Goal: Contribute content

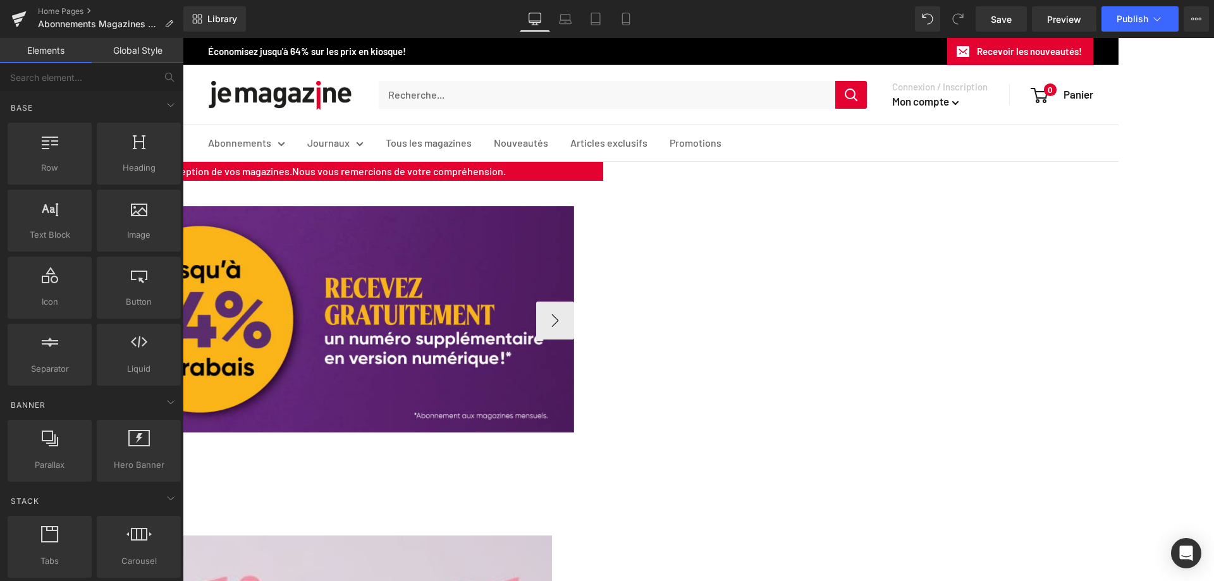
click at [183, 38] on span "Carousel" at bounding box center [183, 38] width 0 height 0
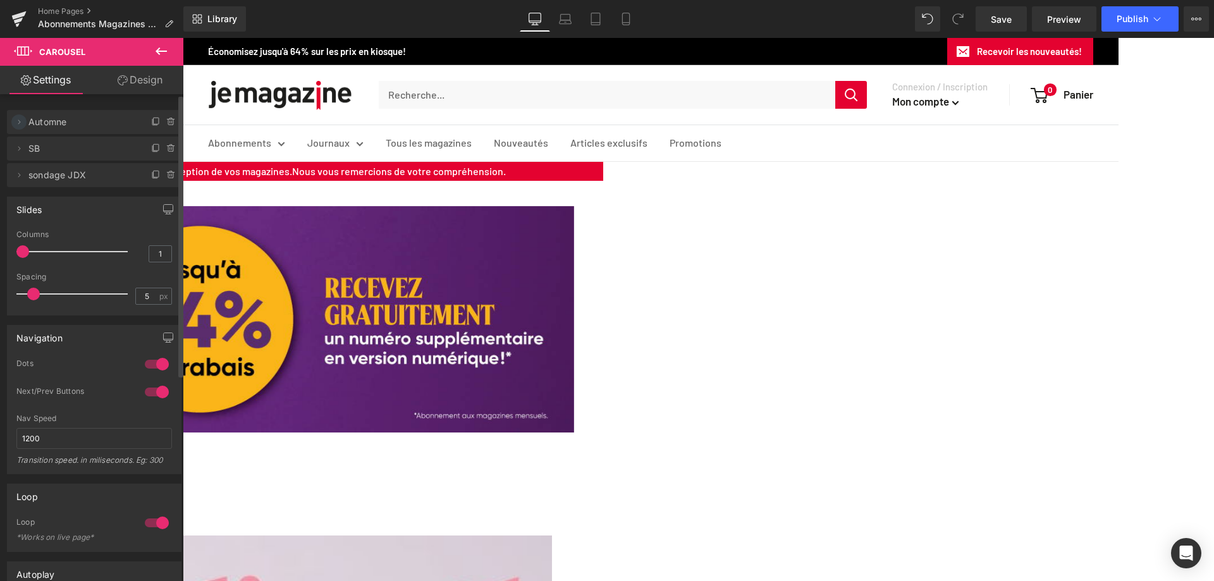
click at [20, 123] on icon at bounding box center [19, 121] width 3 height 4
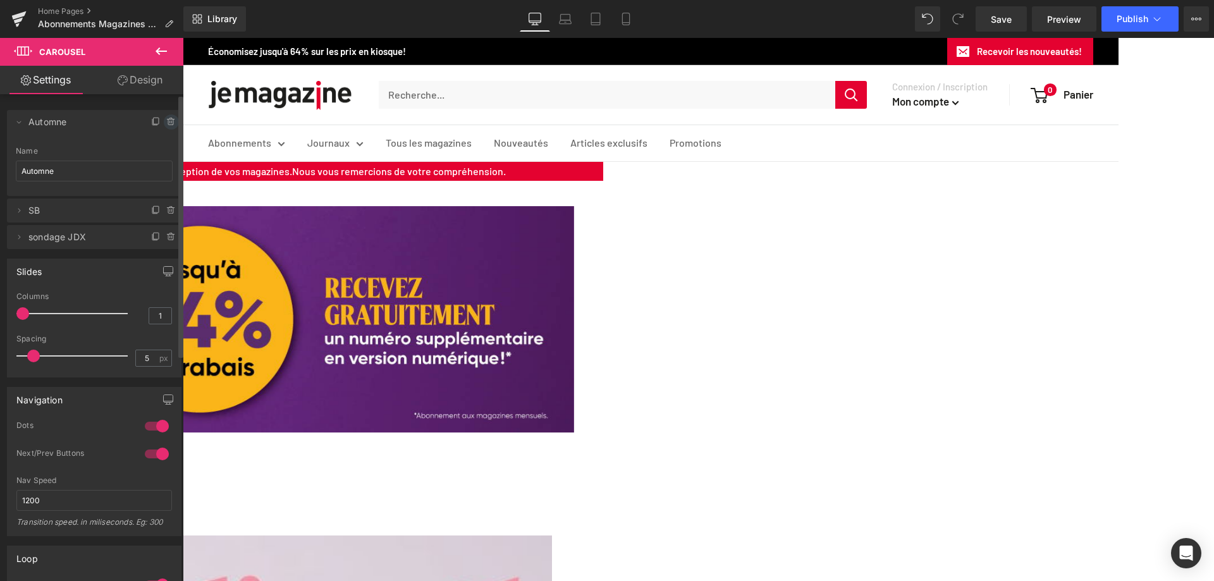
click at [166, 121] on icon at bounding box center [171, 122] width 10 height 10
click at [159, 124] on button "Delete" at bounding box center [158, 122] width 40 height 16
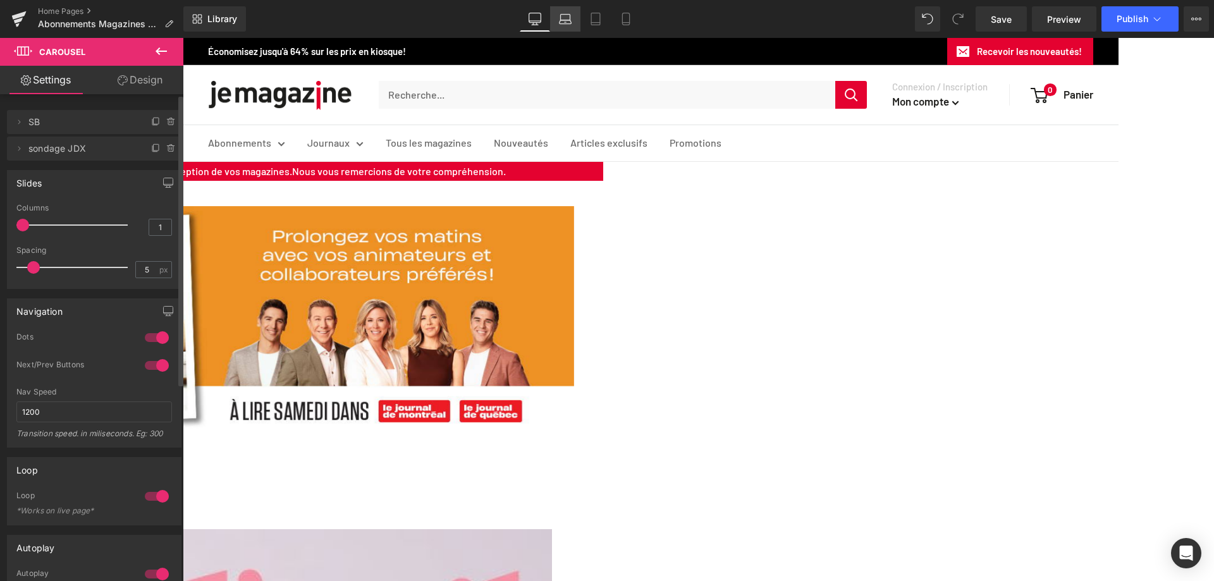
click at [569, 25] on link "Laptop" at bounding box center [565, 18] width 30 height 25
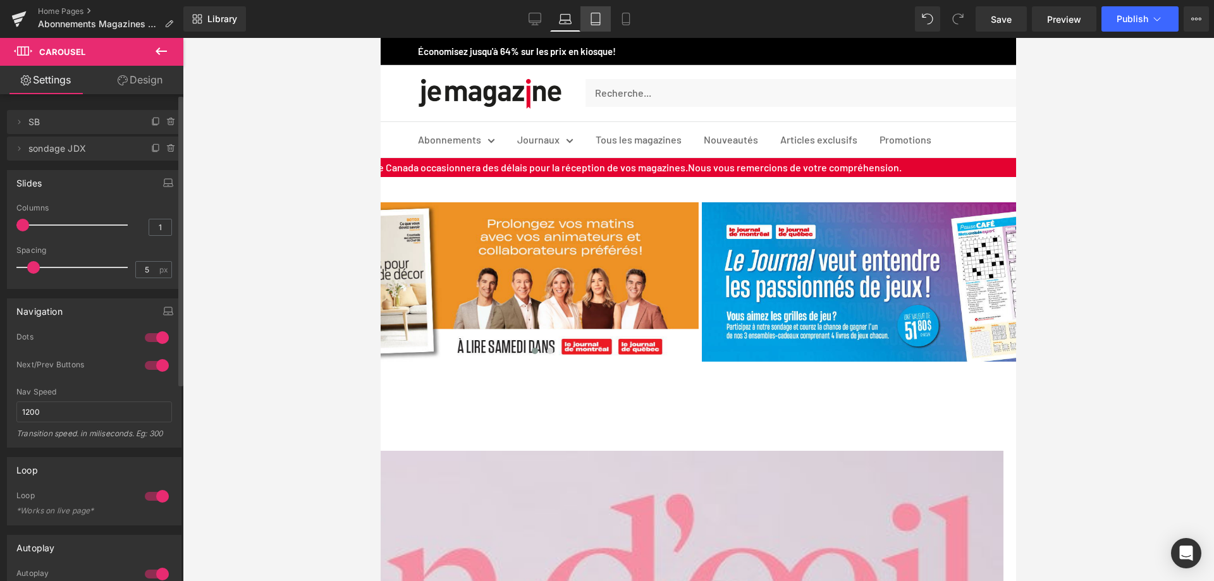
click at [589, 28] on link "Tablet" at bounding box center [595, 18] width 30 height 25
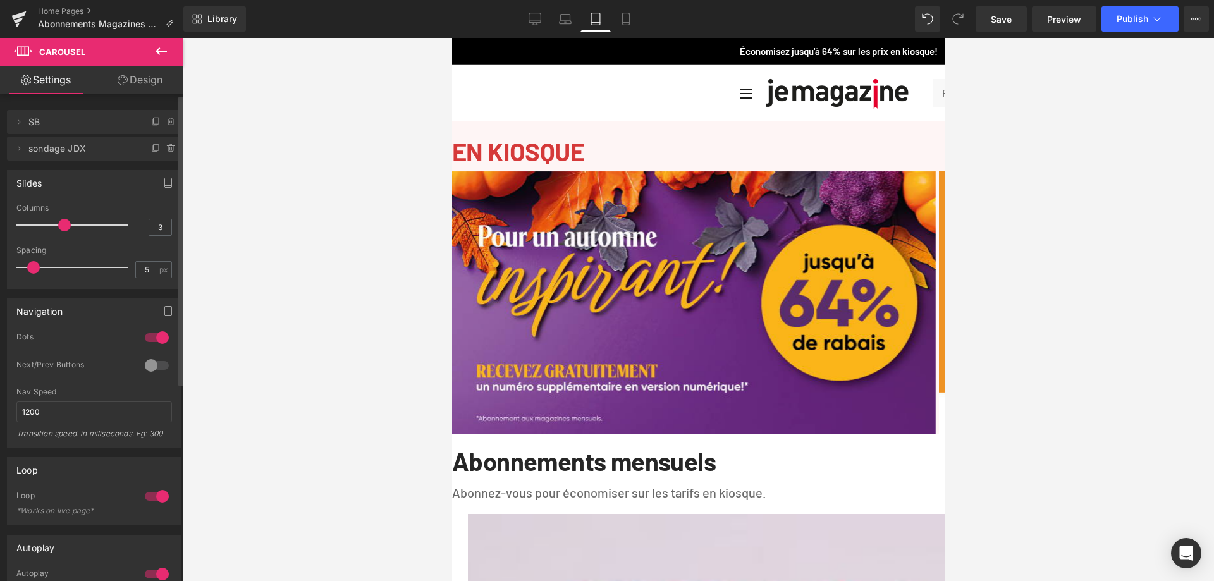
click at [451, 38] on span "Carousel" at bounding box center [451, 38] width 0 height 0
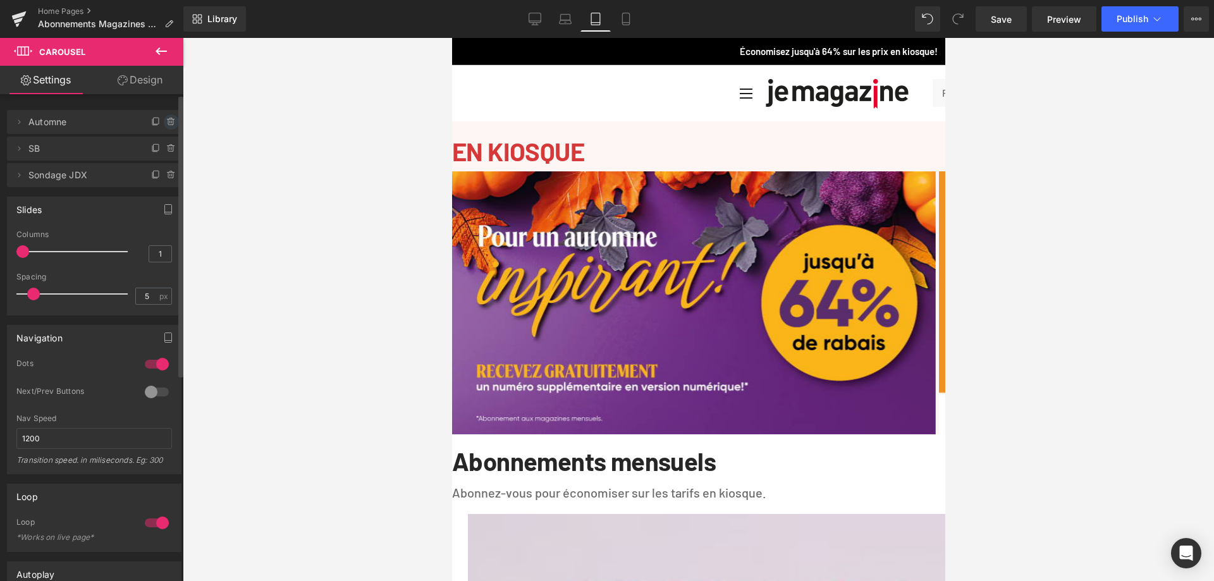
click at [166, 121] on icon at bounding box center [171, 122] width 10 height 10
click at [154, 121] on button "Delete" at bounding box center [158, 122] width 40 height 16
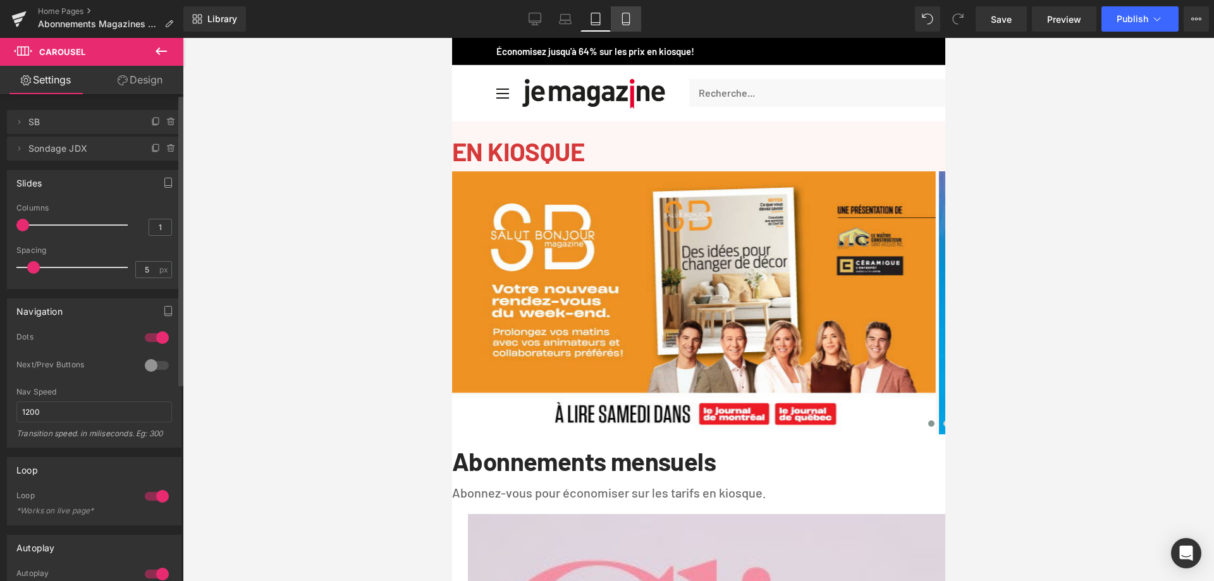
click at [629, 16] on icon at bounding box center [625, 19] width 7 height 12
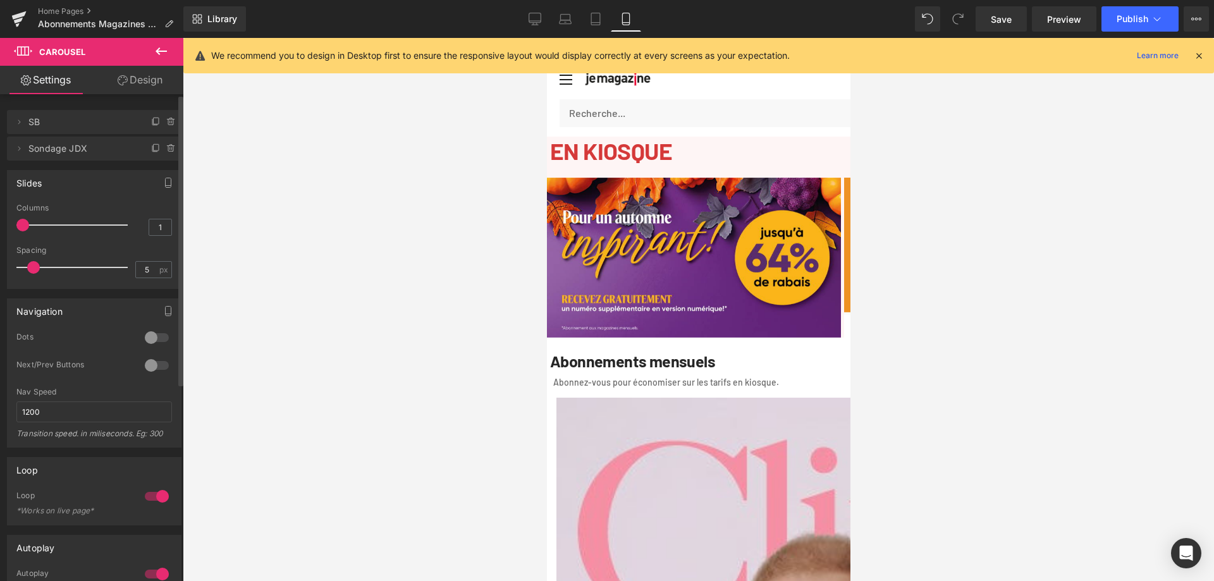
click at [546, 38] on span "Carousel" at bounding box center [546, 38] width 0 height 0
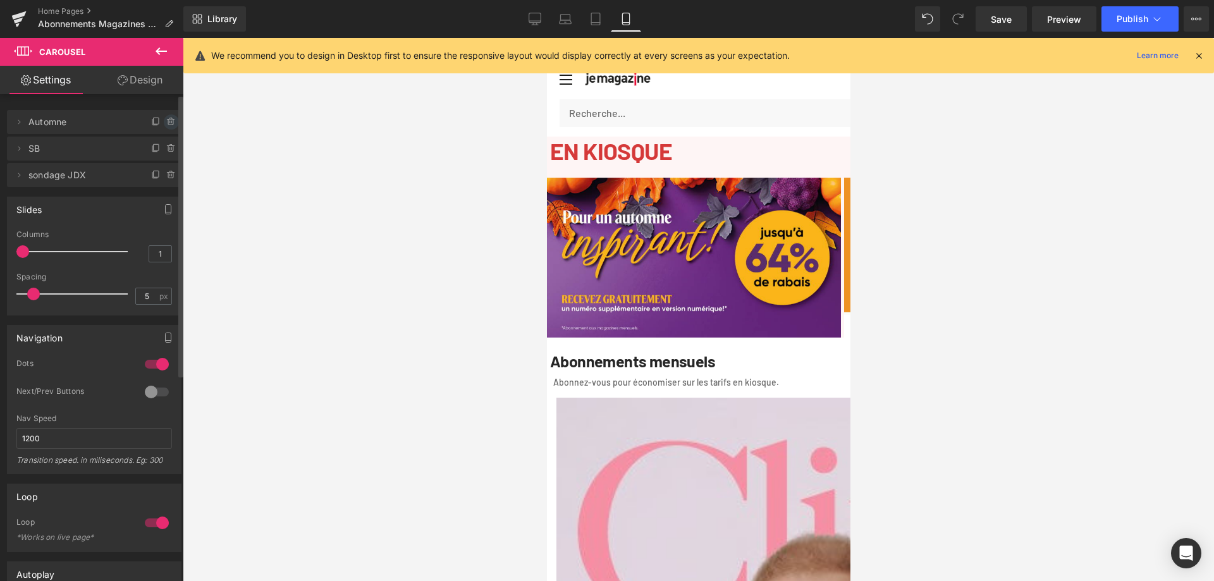
click at [169, 120] on icon at bounding box center [171, 122] width 10 height 10
click at [151, 122] on button "Delete" at bounding box center [158, 122] width 40 height 16
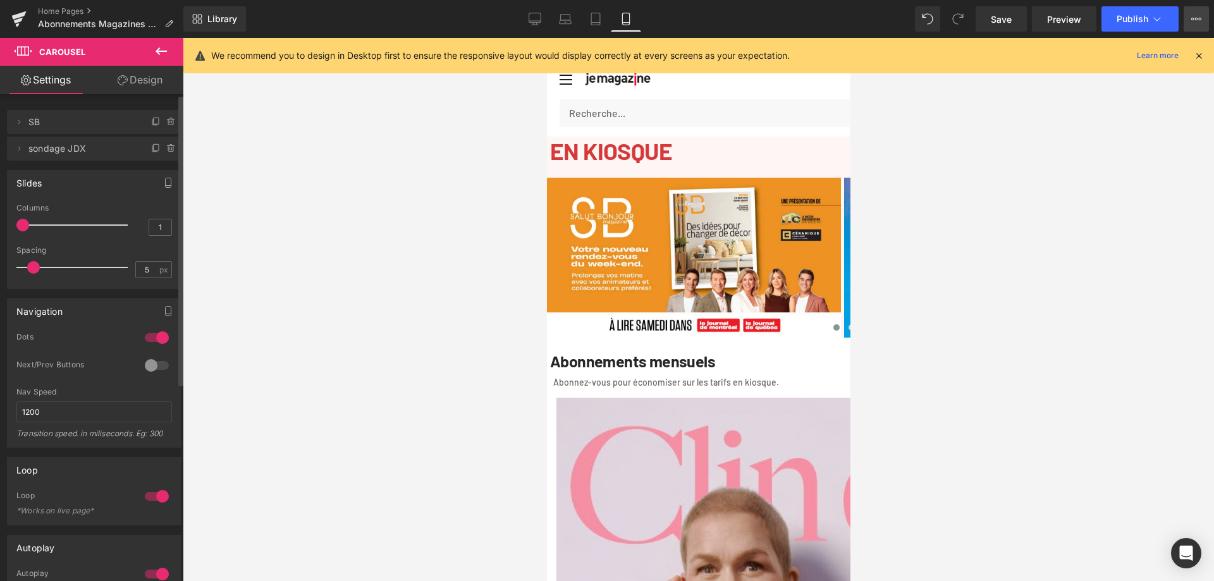
click at [1012, 19] on span "Save" at bounding box center [1001, 19] width 21 height 13
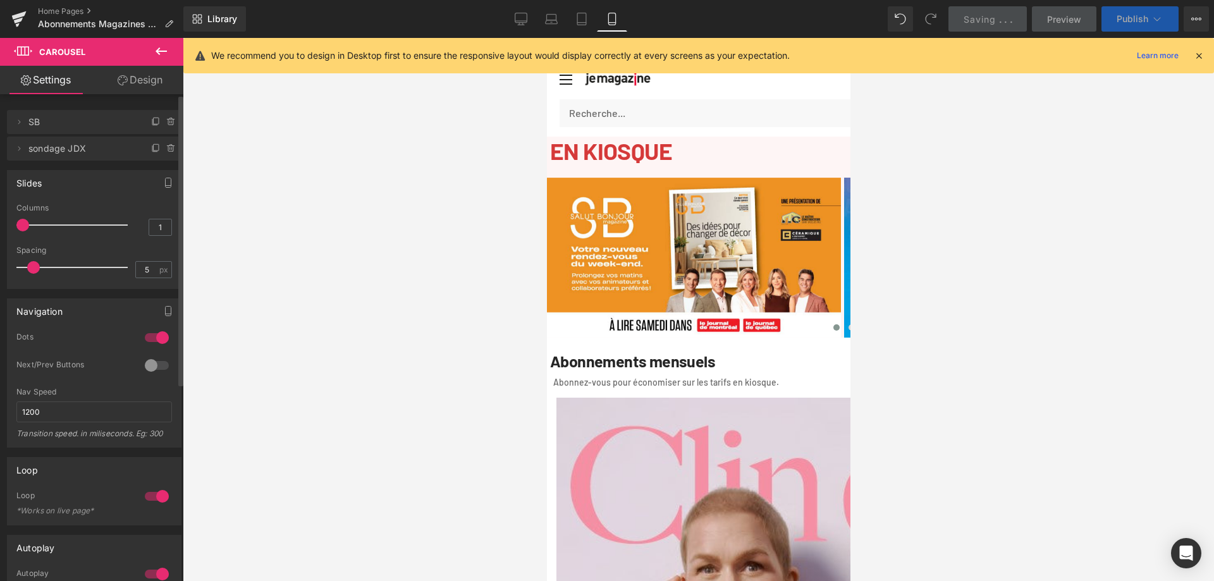
click at [1127, 21] on span "Publish" at bounding box center [1132, 19] width 32 height 10
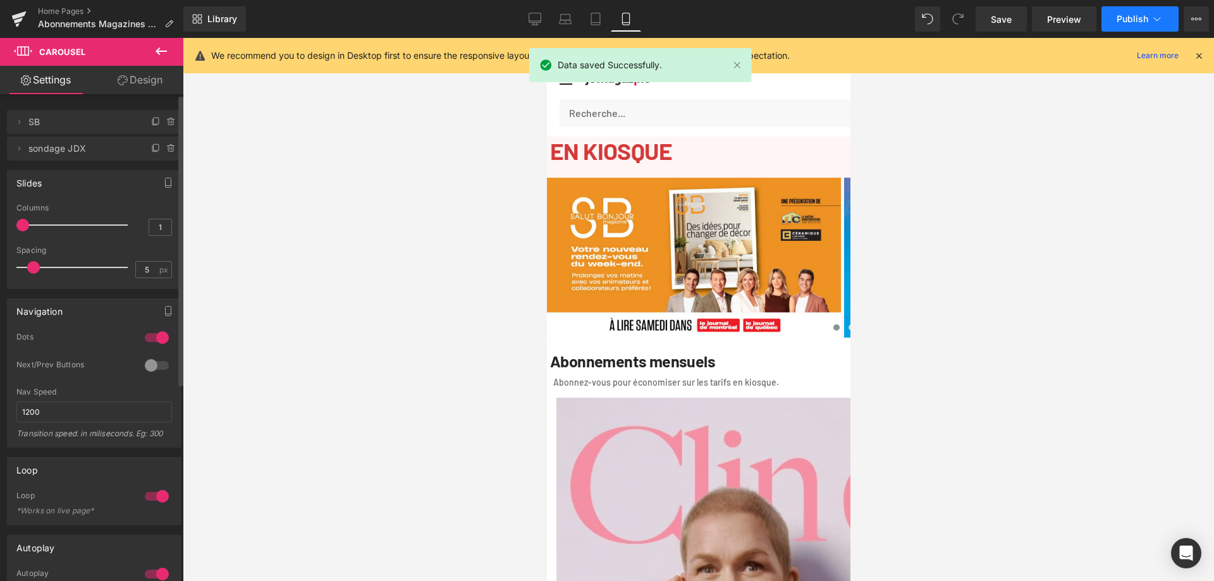
click at [1134, 18] on span "Publish" at bounding box center [1132, 19] width 32 height 10
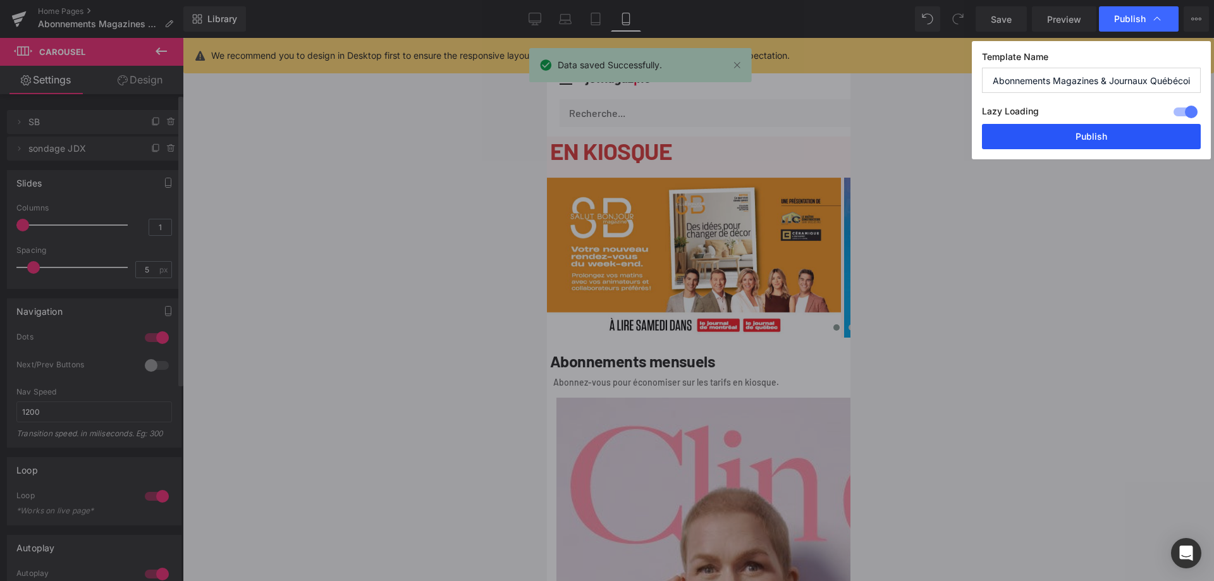
click at [1119, 137] on button "Publish" at bounding box center [1091, 136] width 219 height 25
